Goal: Task Accomplishment & Management: Use online tool/utility

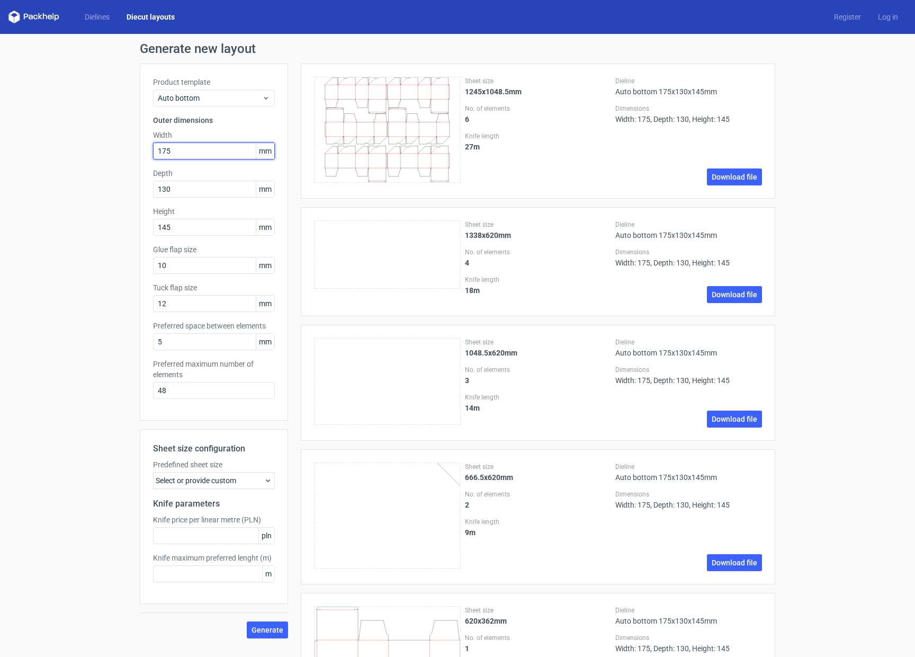
drag, startPoint x: 166, startPoint y: 149, endPoint x: 130, endPoint y: 142, distance: 36.7
click at [130, 144] on div "Generate new layout Product template Auto bottom Outer dimensions Width 175 mm …" at bounding box center [457, 379] width 915 height 691
type input "123"
drag, startPoint x: 180, startPoint y: 193, endPoint x: 123, endPoint y: 186, distance: 57.0
click at [124, 191] on div "Generate new layout Product template Auto bottom Outer dimensions Width 123 mm …" at bounding box center [457, 379] width 915 height 691
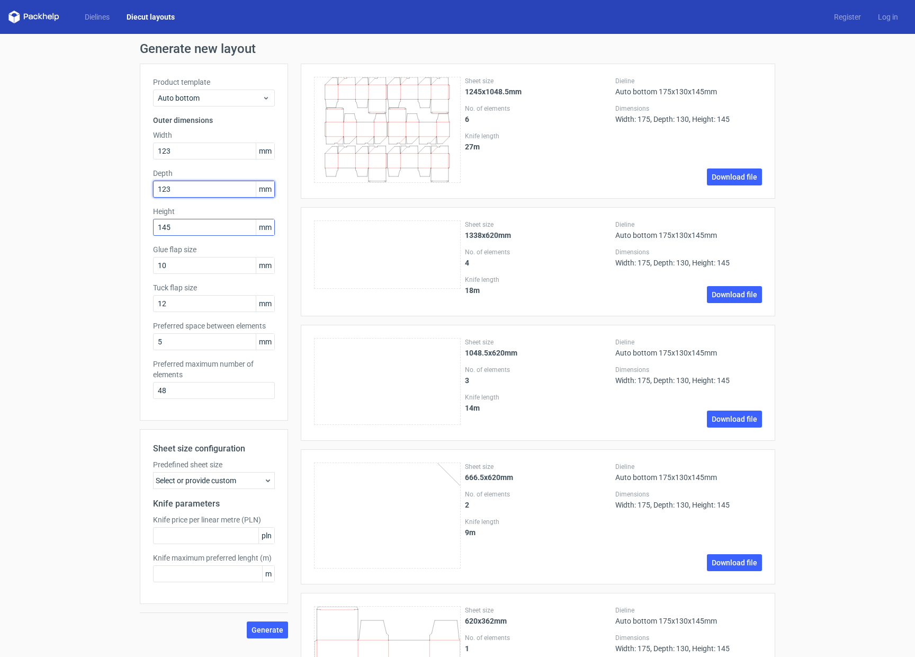
type input "123"
click at [190, 229] on input "145" at bounding box center [214, 227] width 122 height 17
drag, startPoint x: 171, startPoint y: 226, endPoint x: 140, endPoint y: 218, distance: 32.4
click at [140, 219] on div "Product template Auto bottom Outer dimensions Width 123 mm Depth 123 mm Height …" at bounding box center [214, 242] width 148 height 357
type input "93"
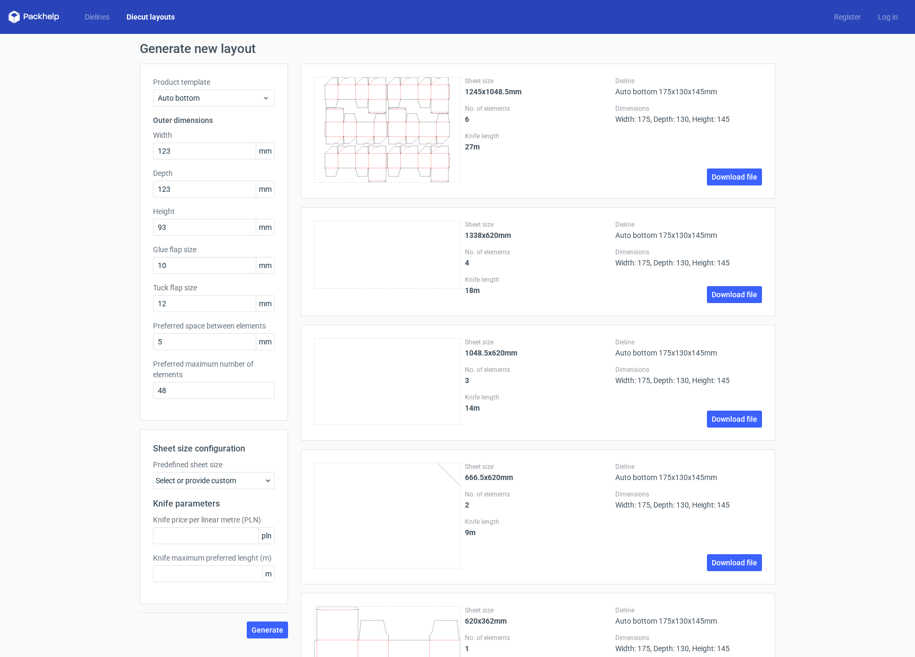
click at [38, 293] on div "Generate new layout Product template Auto bottom Outer dimensions Width 123 mm …" at bounding box center [457, 379] width 915 height 691
click at [269, 626] on span "Generate" at bounding box center [267, 629] width 32 height 7
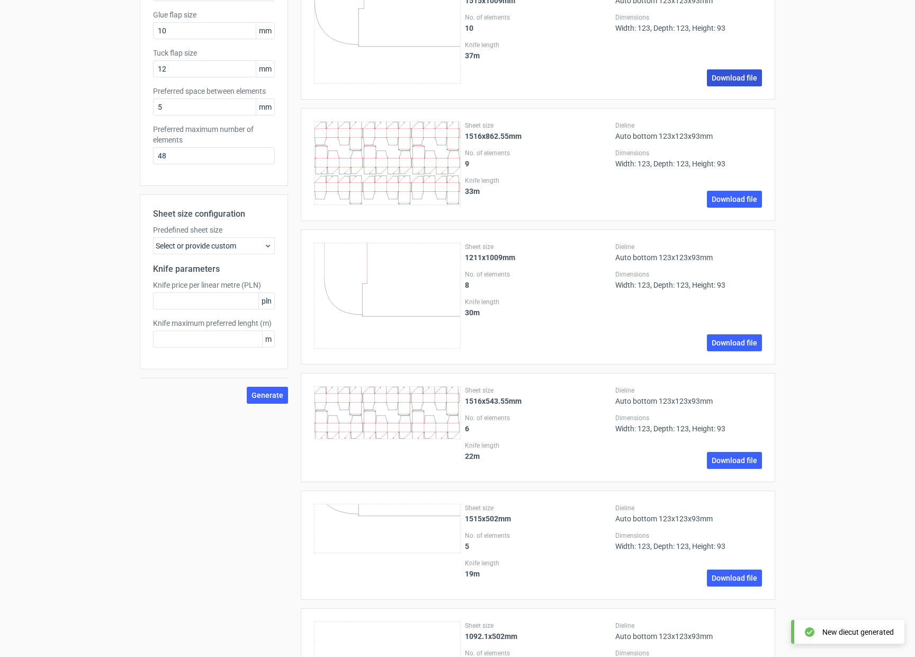
scroll to position [705, 0]
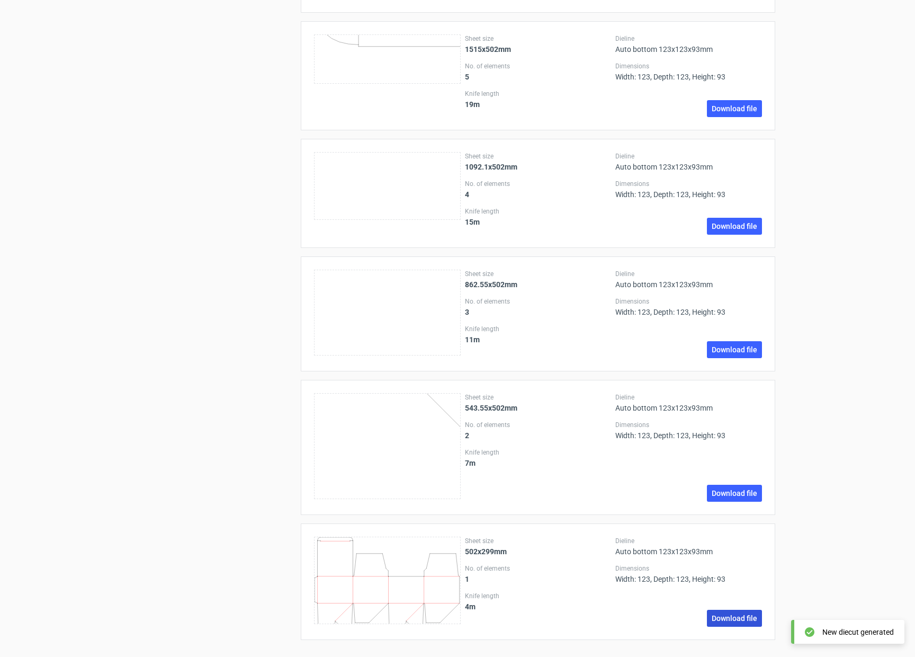
click at [745, 616] on link "Download file" at bounding box center [734, 617] width 55 height 17
